Goal: Communication & Community: Share content

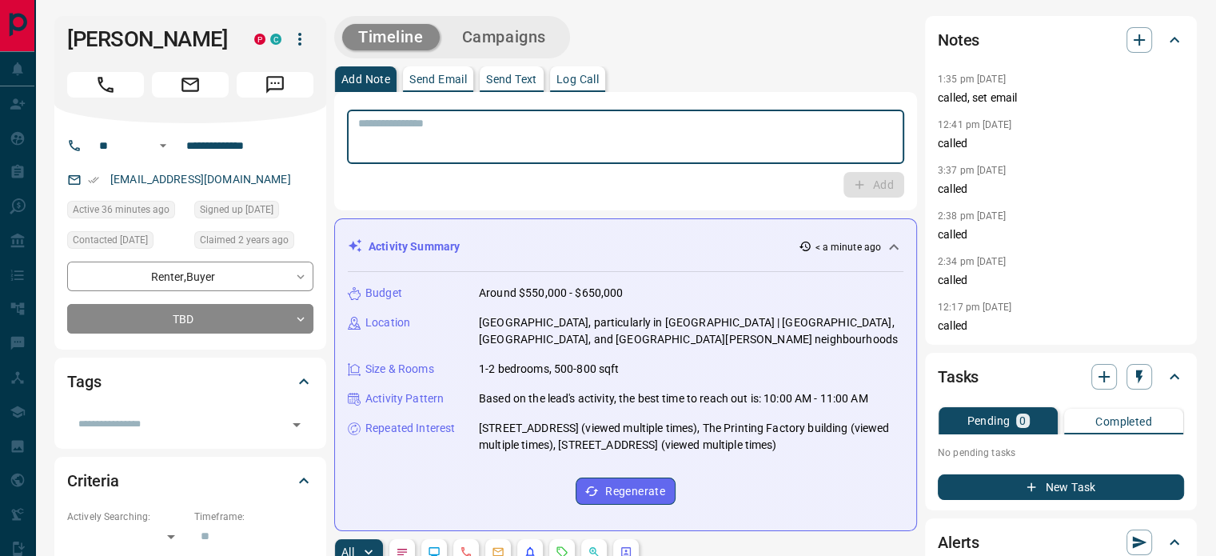
click at [535, 130] on textarea at bounding box center [625, 137] width 535 height 41
type textarea "**********"
click at [880, 179] on button "Add" at bounding box center [874, 185] width 61 height 26
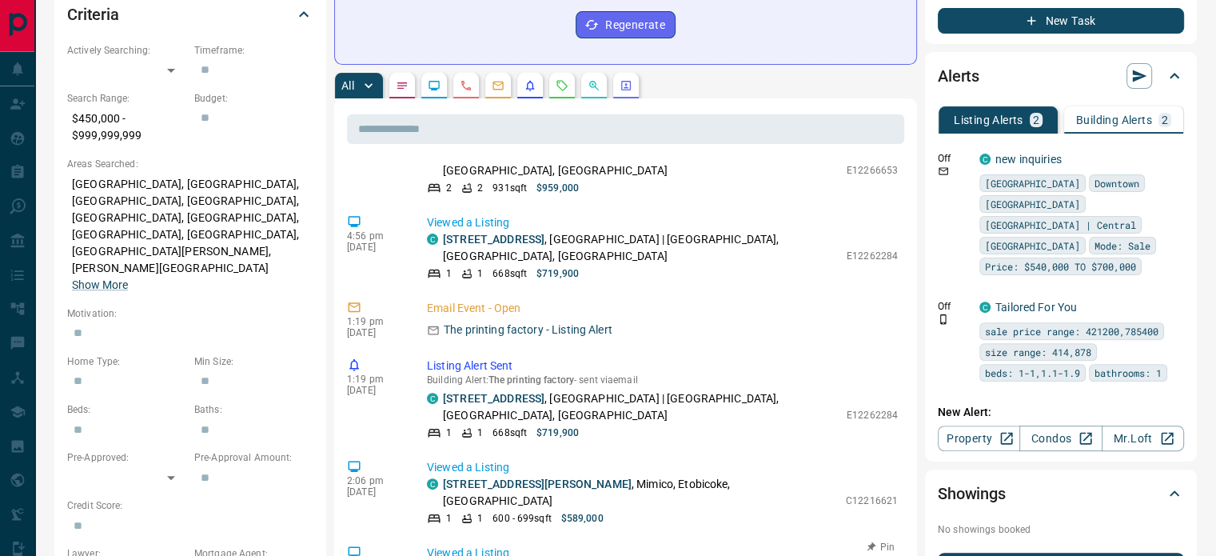
scroll to position [1378, 0]
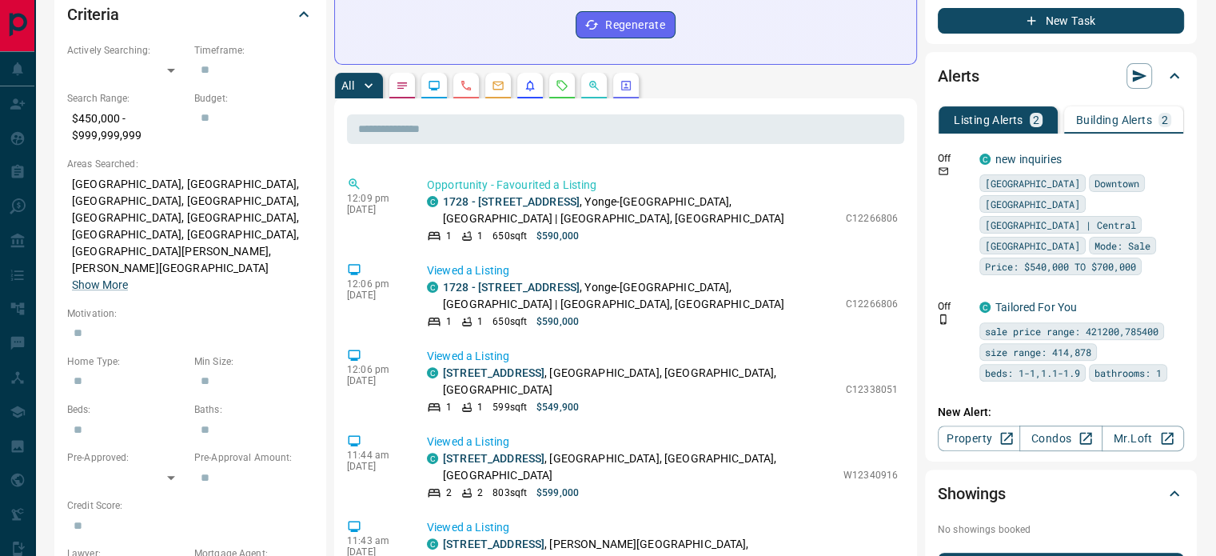
scroll to position [0, 0]
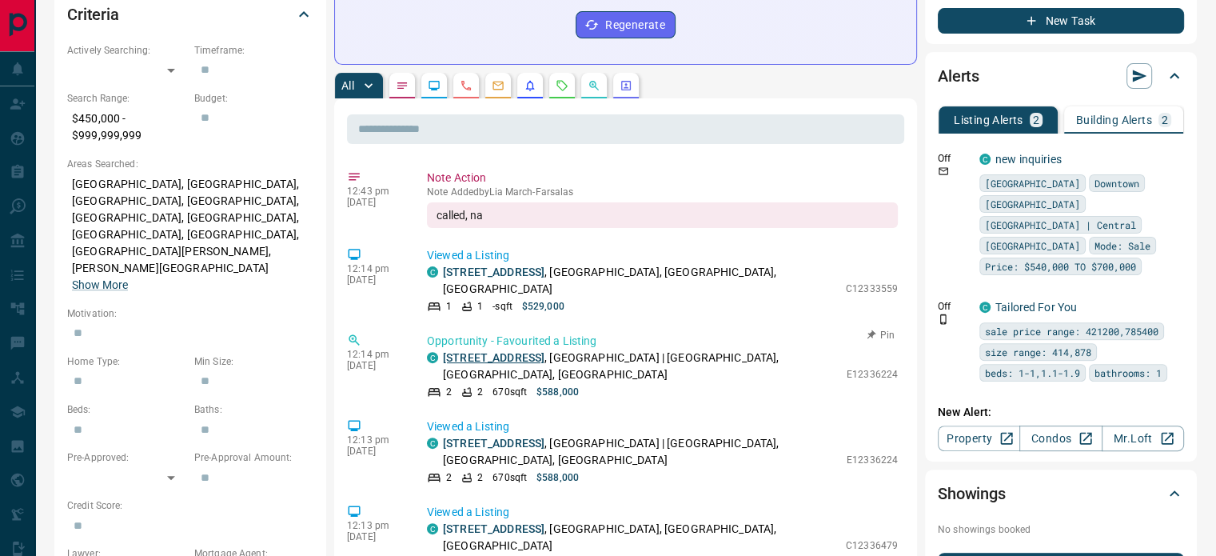
drag, startPoint x: 439, startPoint y: 339, endPoint x: 562, endPoint y: 337, distance: 123.1
click at [562, 349] on div "C [STREET_ADDRESS]" at bounding box center [633, 366] width 412 height 34
copy link "[STREET_ADDRESS]"
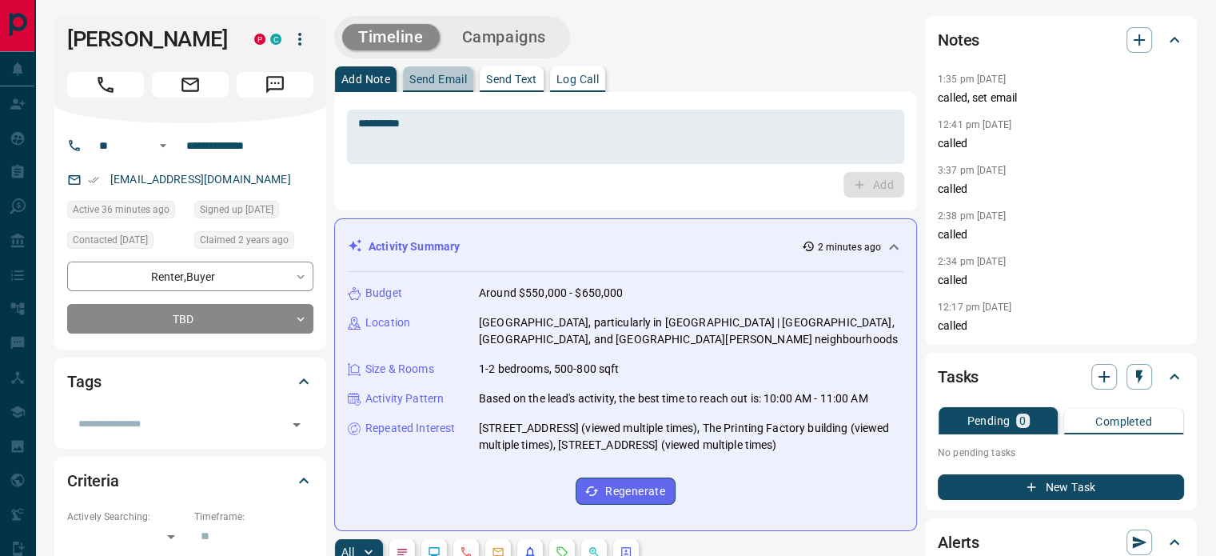
click at [446, 86] on button "Send Email" at bounding box center [438, 79] width 70 height 26
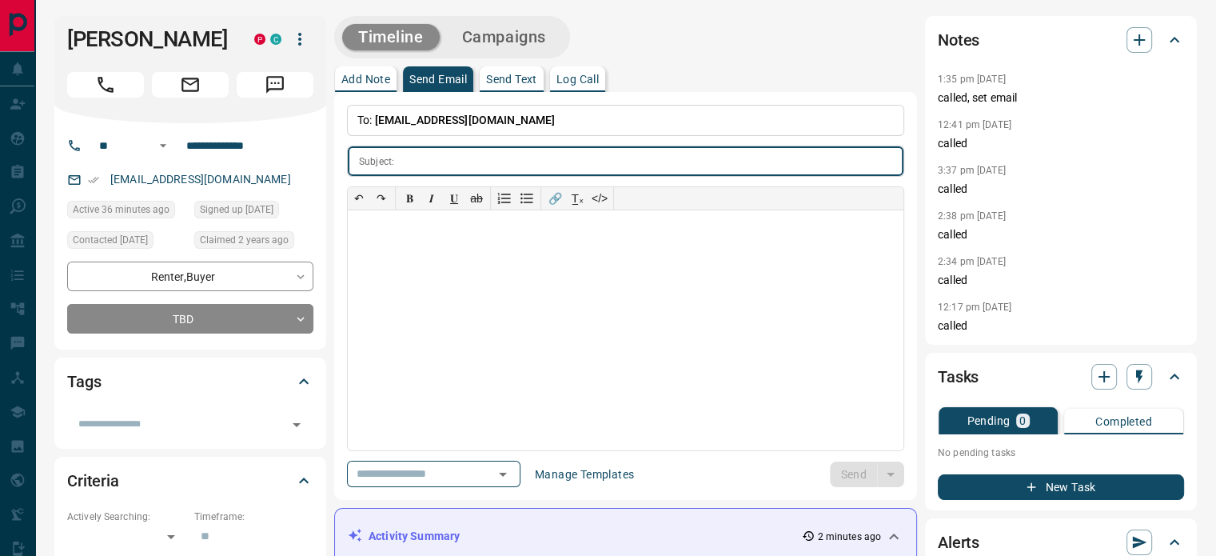
scroll to position [291, 0]
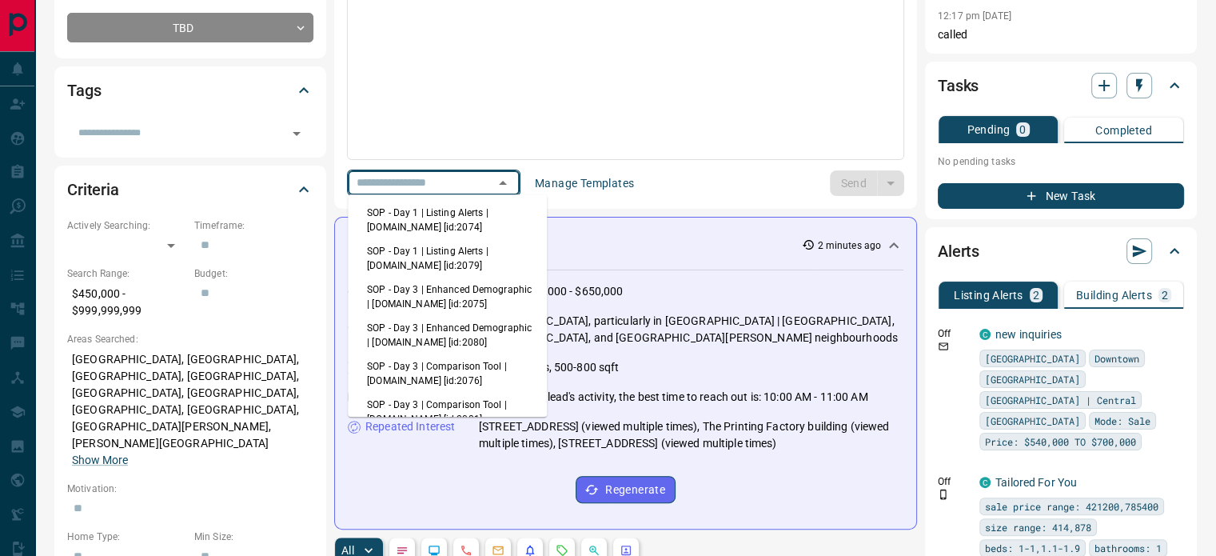
click at [472, 185] on input "text" at bounding box center [411, 183] width 122 height 20
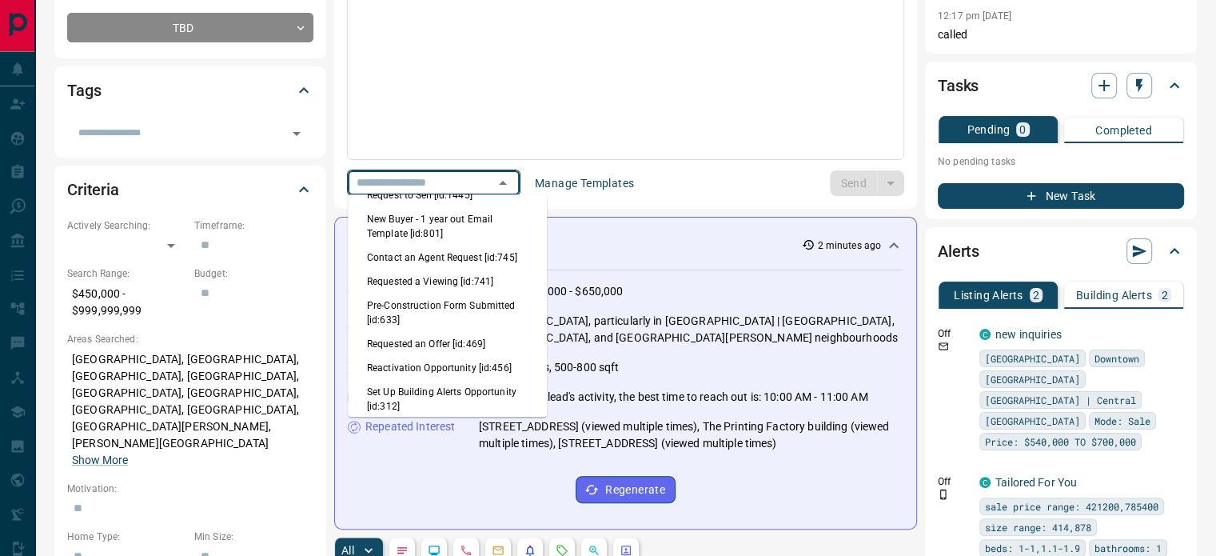
scroll to position [0, 0]
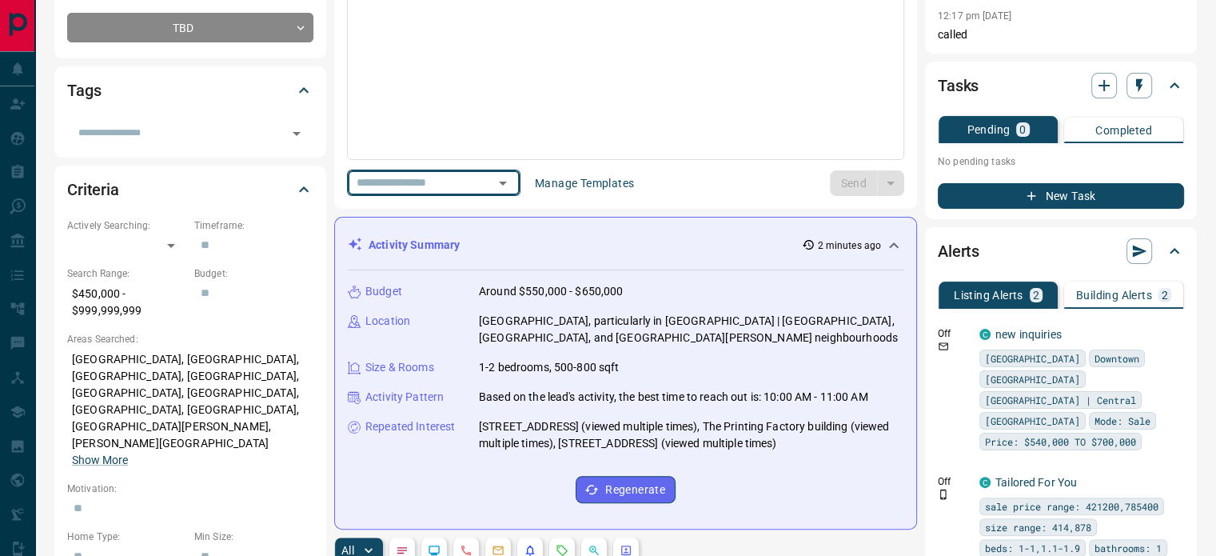
click at [472, 178] on input "text" at bounding box center [411, 183] width 122 height 20
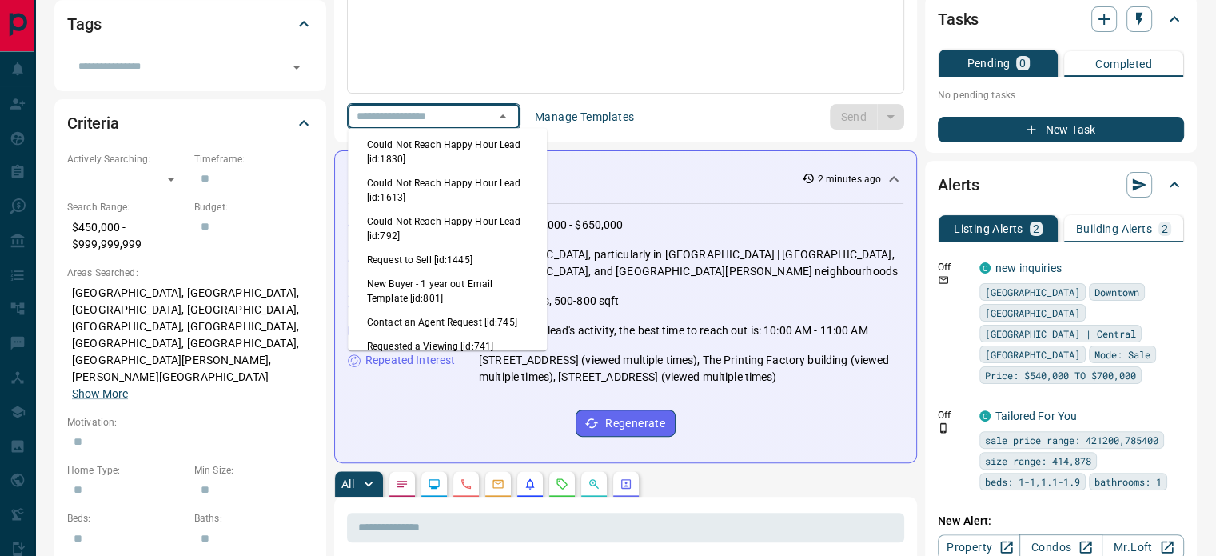
scroll to position [585, 0]
click at [448, 130] on li "Always on the site template [id:1968]" at bounding box center [447, 118] width 199 height 24
type input "**********"
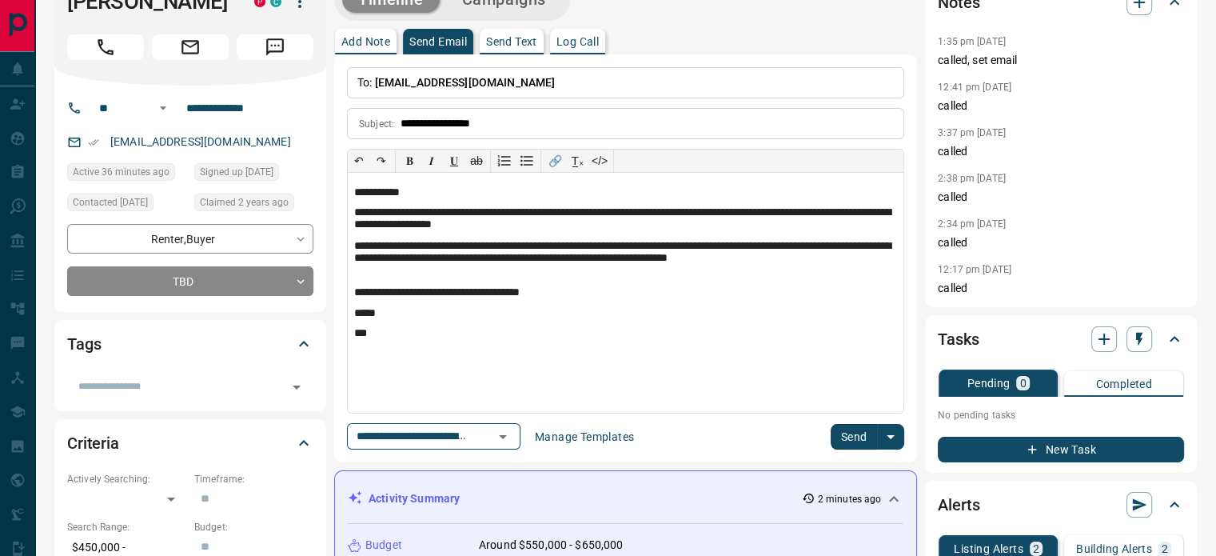
scroll to position [0, 0]
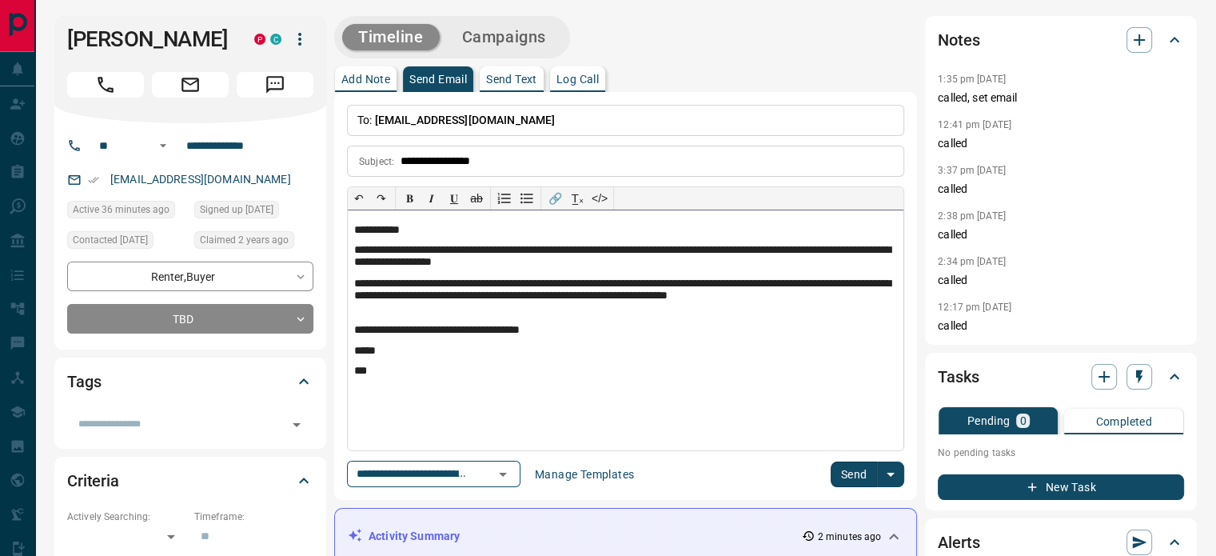
click at [380, 293] on p "**********" at bounding box center [625, 297] width 543 height 40
click at [841, 473] on button "Send" at bounding box center [854, 474] width 47 height 26
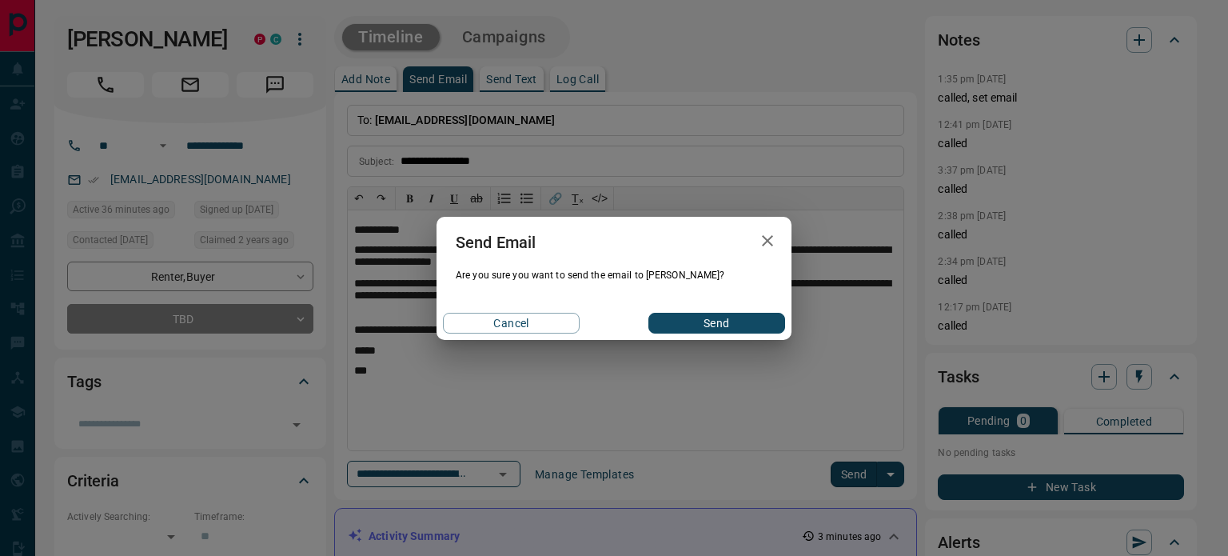
click at [718, 317] on button "Send" at bounding box center [716, 323] width 137 height 21
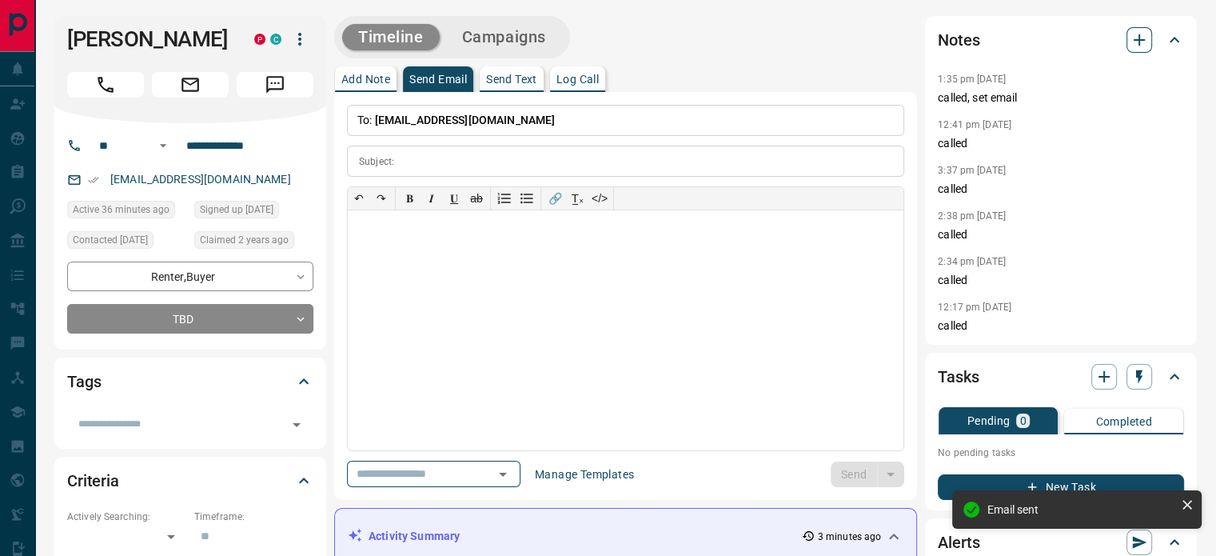
click at [1139, 35] on icon "button" at bounding box center [1139, 39] width 11 height 11
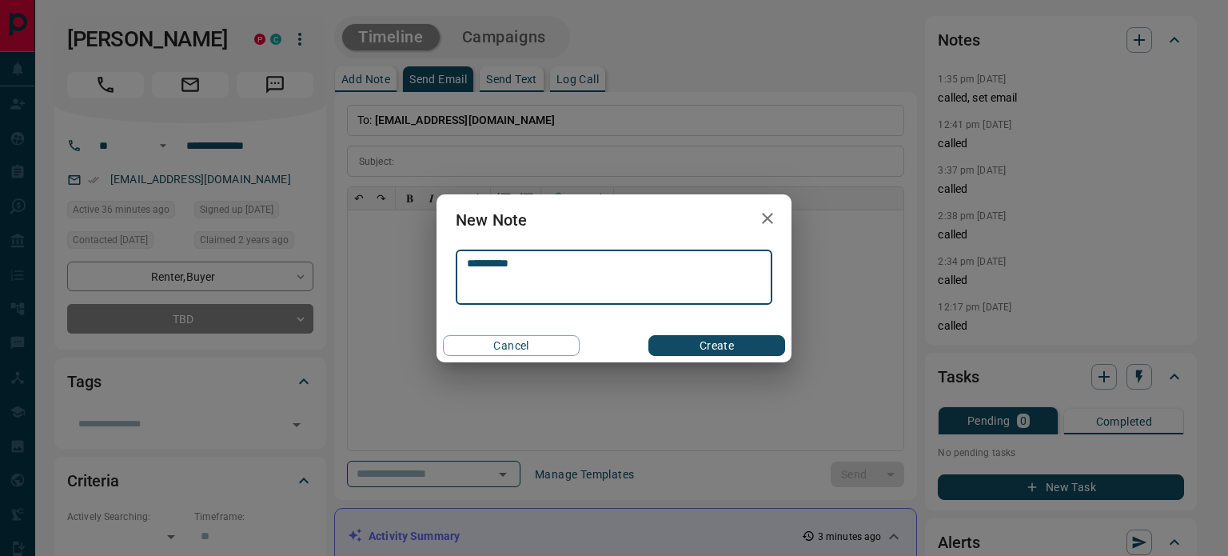
type textarea "**********"
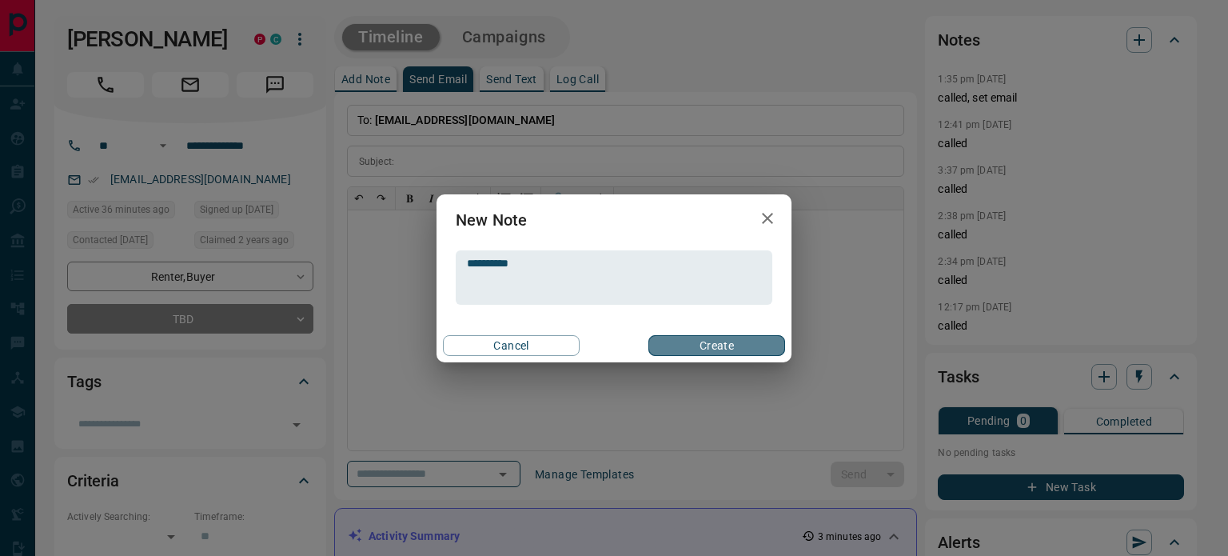
click at [715, 350] on button "Create" at bounding box center [716, 345] width 137 height 21
